Goal: Find specific page/section: Find specific page/section

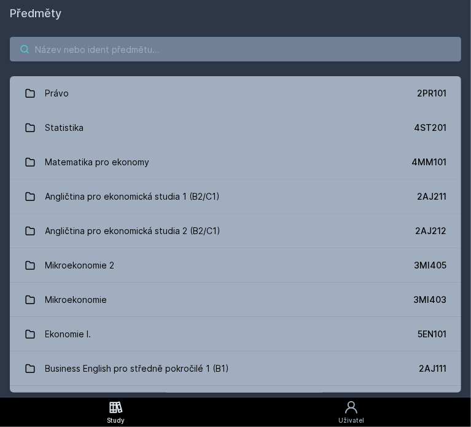
paste input "FFU ZS 25 1DP502"
click at [186, 44] on input "search" at bounding box center [235, 49] width 451 height 25
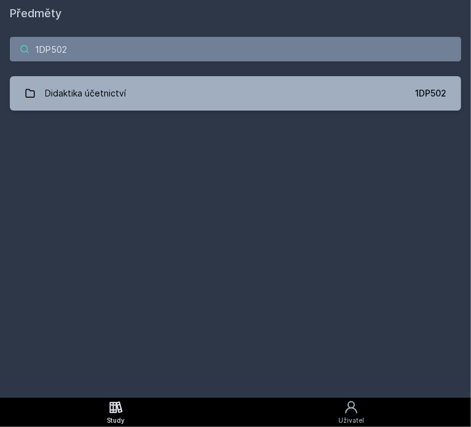
click at [187, 55] on input "1DP502" at bounding box center [235, 49] width 451 height 25
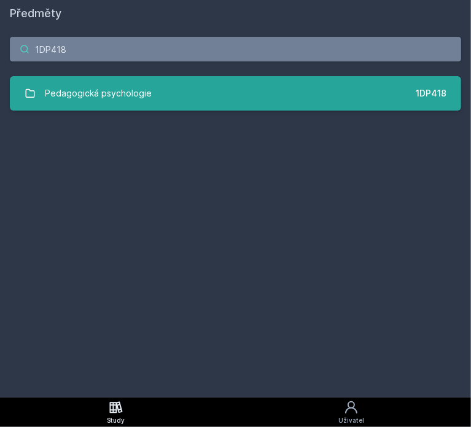
type input "1DP418"
click at [317, 90] on link "Pedagogická psychologie 1DP418" at bounding box center [235, 93] width 451 height 34
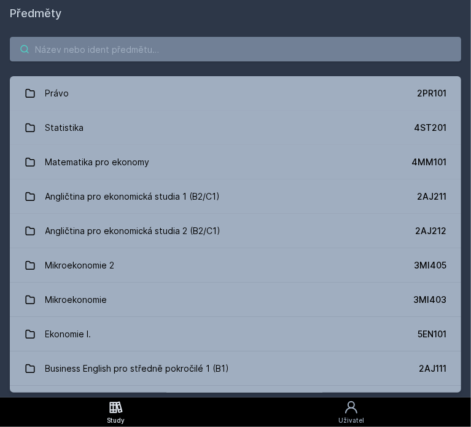
click at [92, 44] on input "search" at bounding box center [235, 49] width 451 height 25
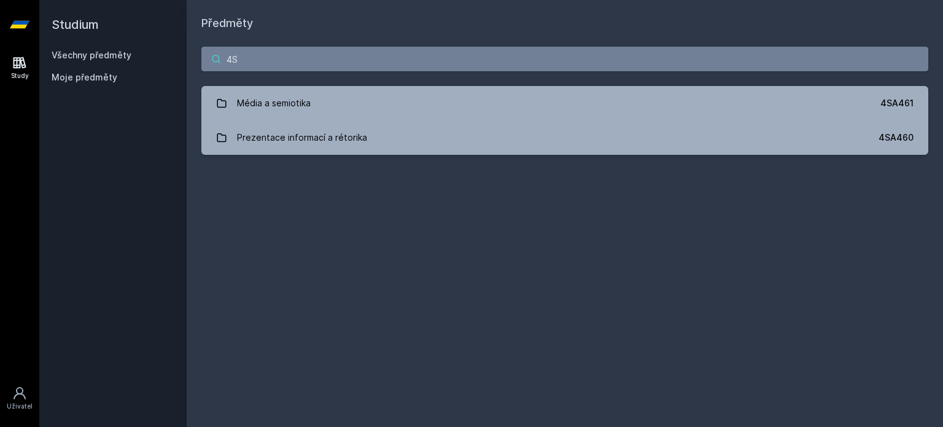
type input "4"
